Goal: Task Accomplishment & Management: Use online tool/utility

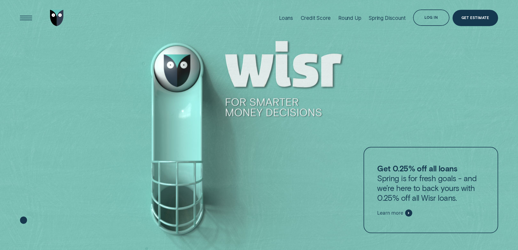
click at [436, 18] on div "Log in" at bounding box center [430, 18] width 13 height 3
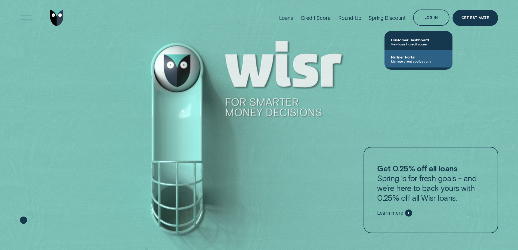
click at [426, 58] on span "Partner Portal" at bounding box center [418, 57] width 55 height 5
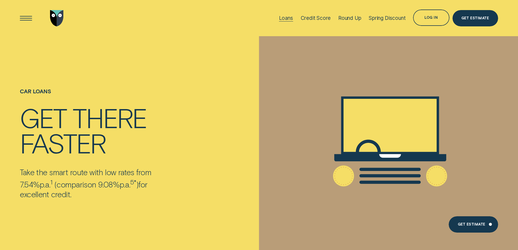
click at [288, 19] on div "Loans" at bounding box center [286, 18] width 14 height 6
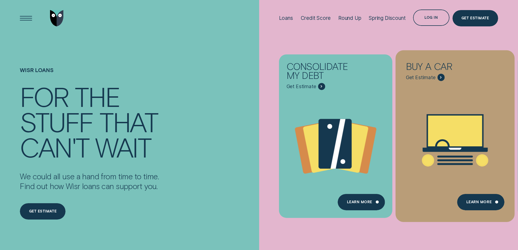
click at [422, 82] on div "Loans - Car" at bounding box center [455, 140] width 119 height 125
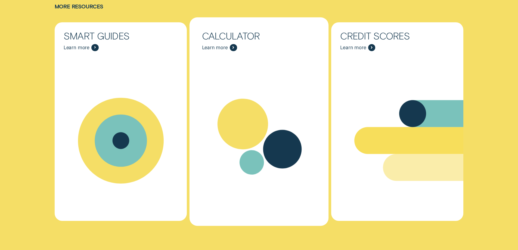
scroll to position [2338, 0]
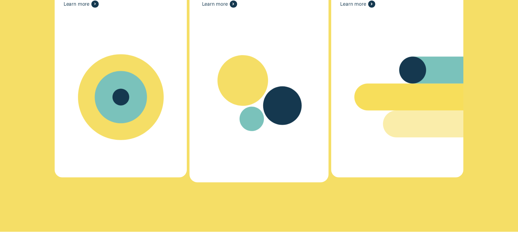
click at [265, 101] on icon "Calculator - Learn more" at bounding box center [259, 97] width 139 height 106
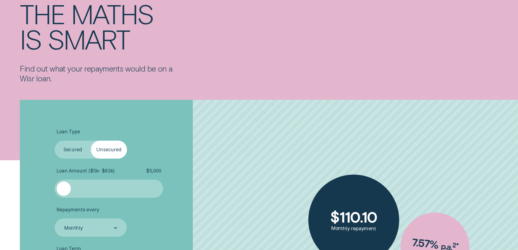
scroll to position [163, 0]
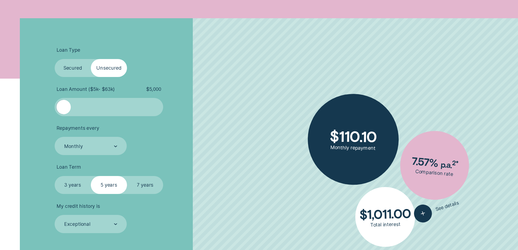
click at [69, 68] on label "Secured" at bounding box center [73, 68] width 36 height 18
click at [55, 59] on input "Secured" at bounding box center [55, 59] width 0 height 0
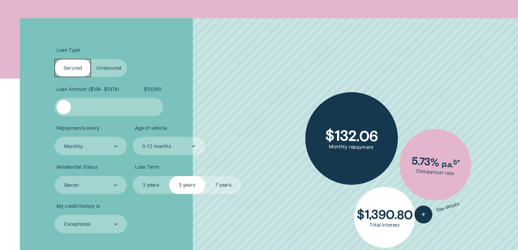
click at [123, 101] on div at bounding box center [109, 107] width 91 height 14
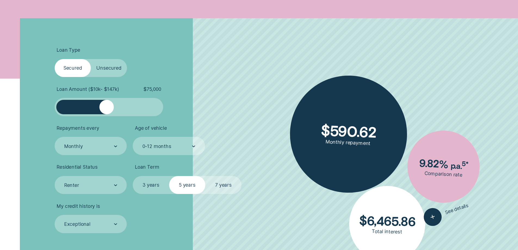
drag, startPoint x: 110, startPoint y: 103, endPoint x: 107, endPoint y: 105, distance: 3.8
click at [107, 105] on div at bounding box center [109, 107] width 91 height 14
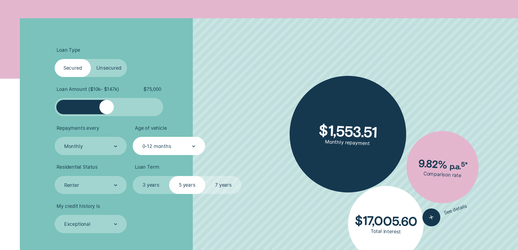
click at [164, 141] on div "0-12 months" at bounding box center [169, 146] width 72 height 18
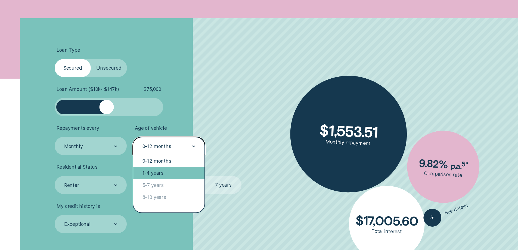
click at [160, 175] on div "1-4 years" at bounding box center [168, 173] width 71 height 12
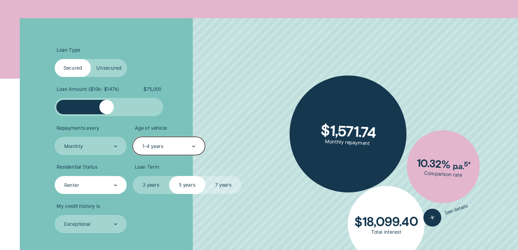
click at [110, 182] on div "Renter" at bounding box center [91, 185] width 54 height 7
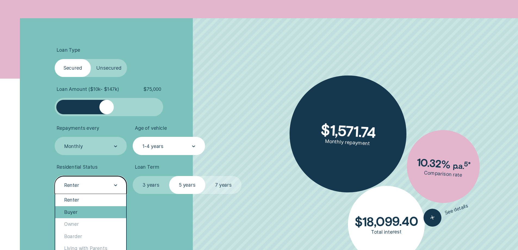
click at [83, 215] on div "Buyer" at bounding box center [90, 212] width 71 height 12
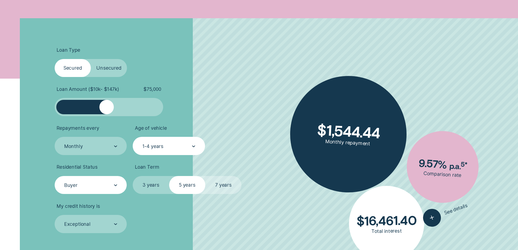
click at [230, 185] on label "7 years" at bounding box center [223, 185] width 36 height 18
click at [205, 176] on input "7 years" at bounding box center [205, 176] width 0 height 0
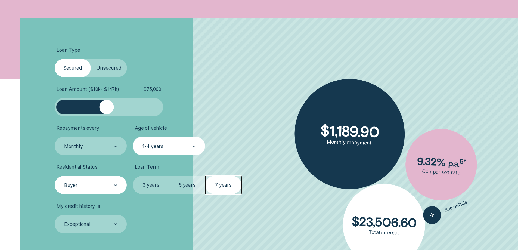
scroll to position [218, 0]
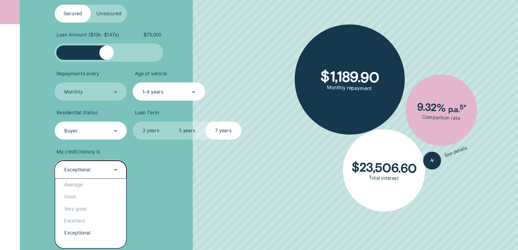
click at [108, 167] on div "Exceptional" at bounding box center [91, 169] width 54 height 7
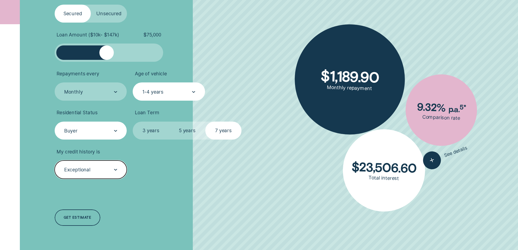
click at [108, 167] on div "Exceptional" at bounding box center [91, 169] width 54 height 7
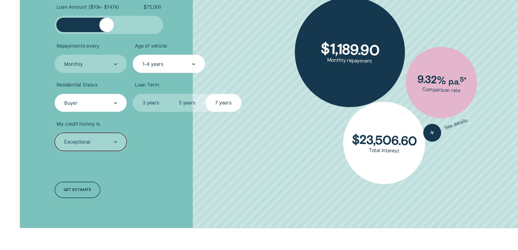
scroll to position [272, 0]
